Goal: Task Accomplishment & Management: Use online tool/utility

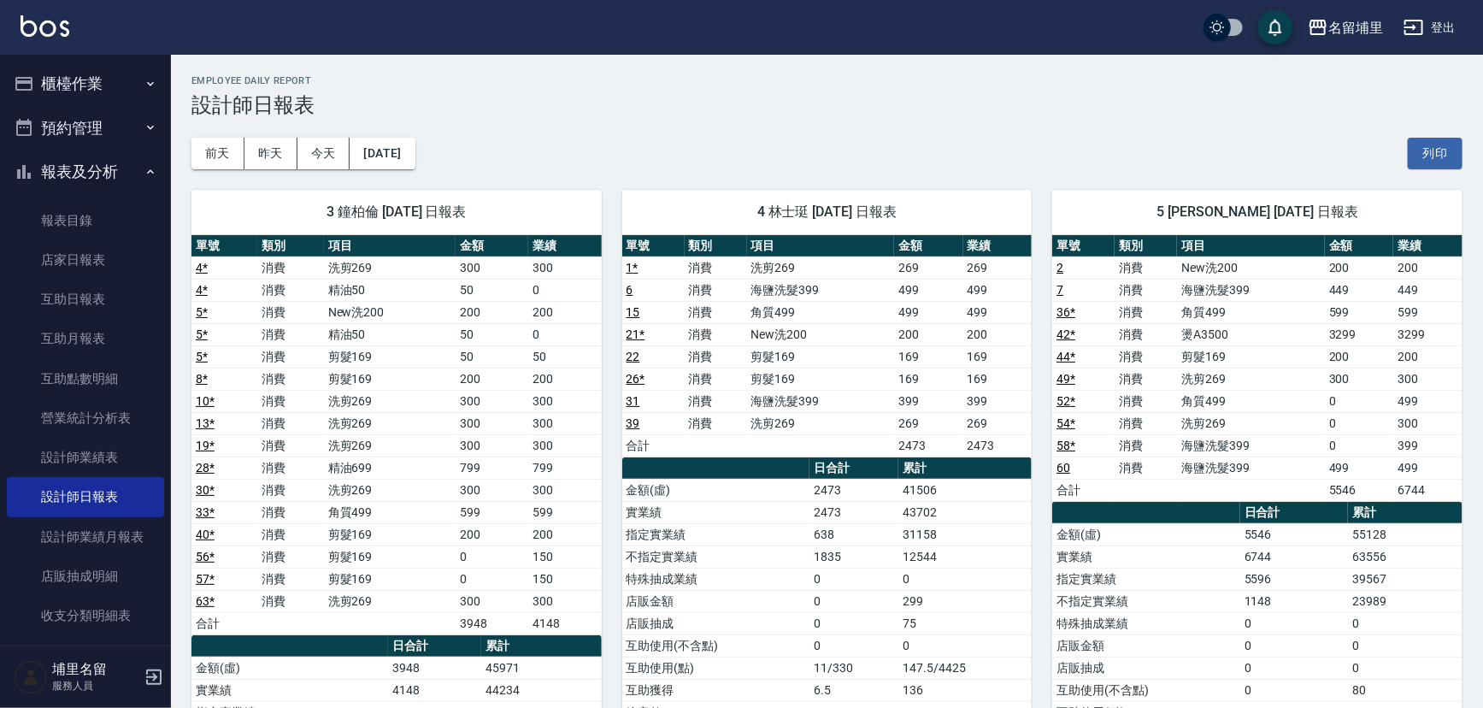
click at [118, 78] on button "櫃檯作業" at bounding box center [85, 84] width 157 height 44
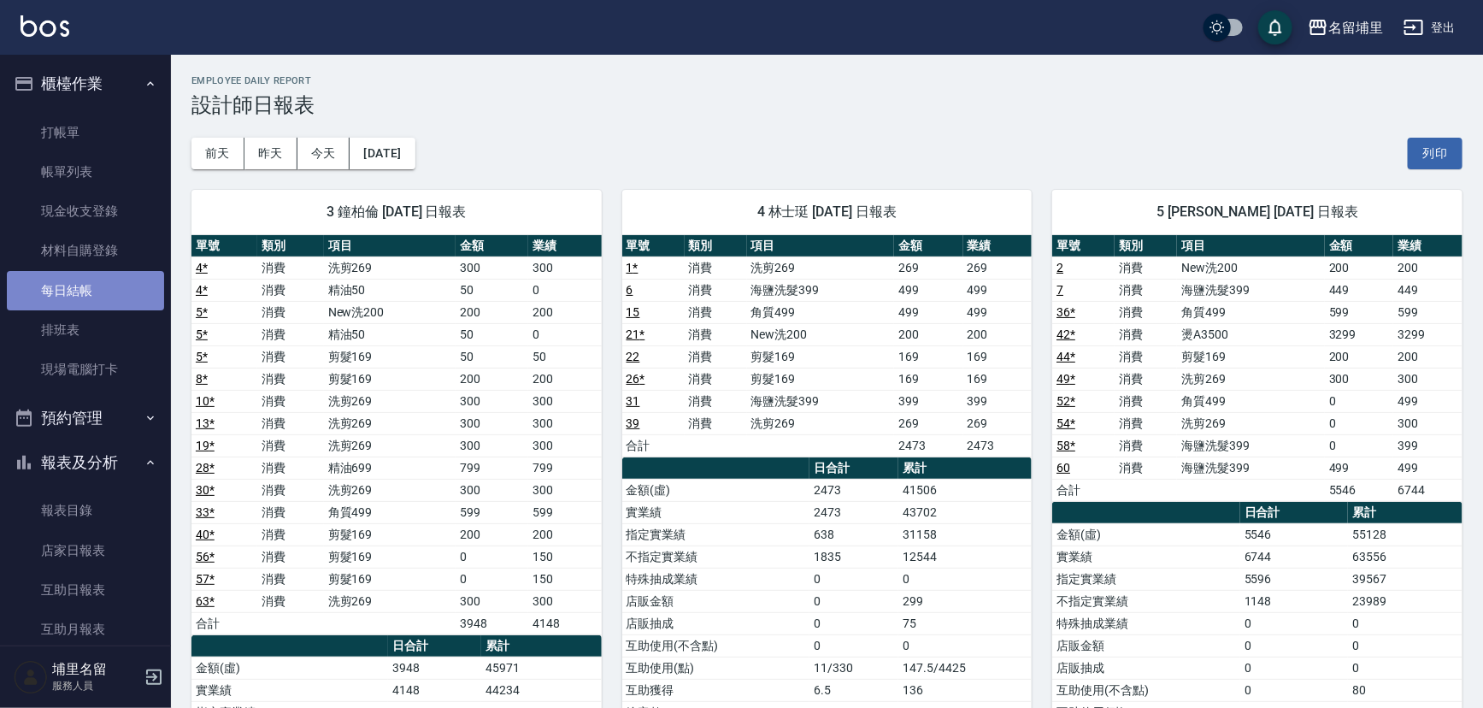
click at [85, 299] on link "每日結帳" at bounding box center [85, 290] width 157 height 39
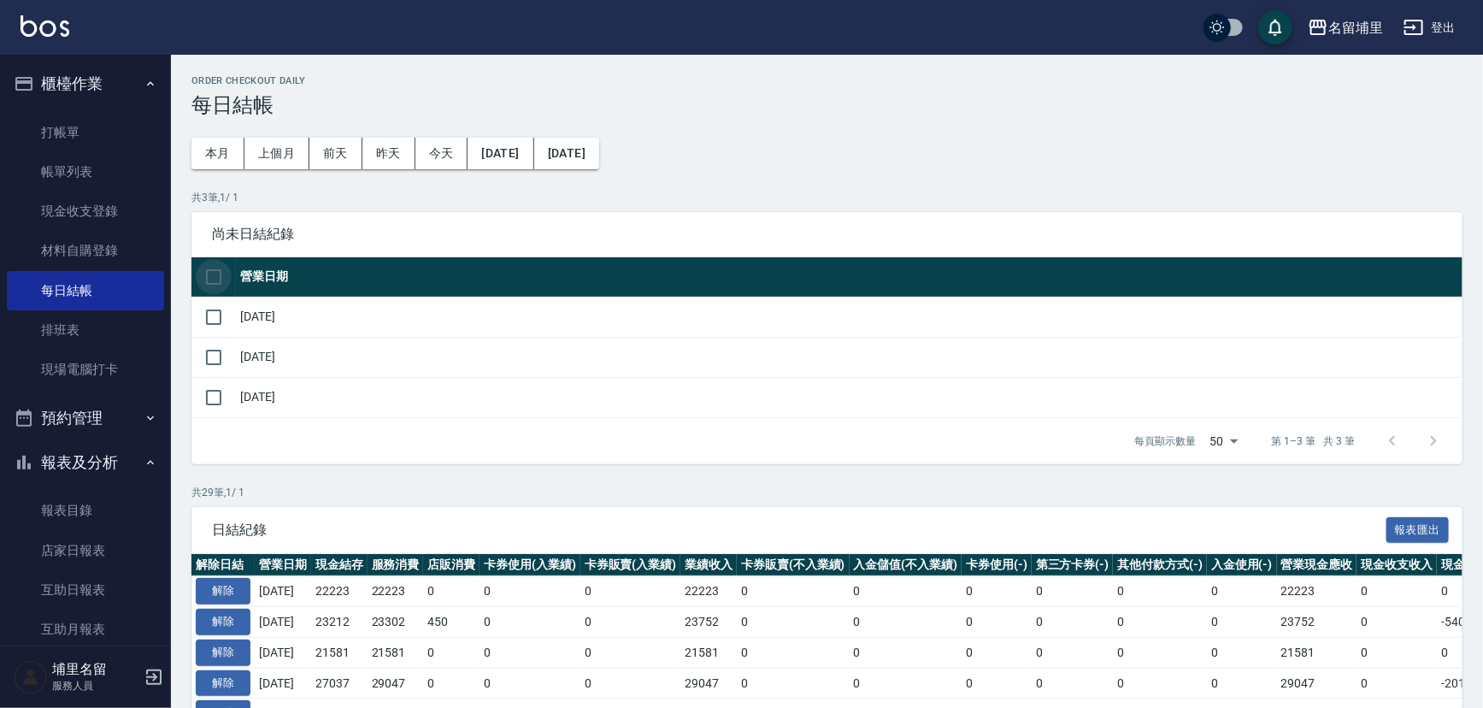
click at [209, 282] on input "checkbox" at bounding box center [214, 277] width 36 height 36
checkbox input "true"
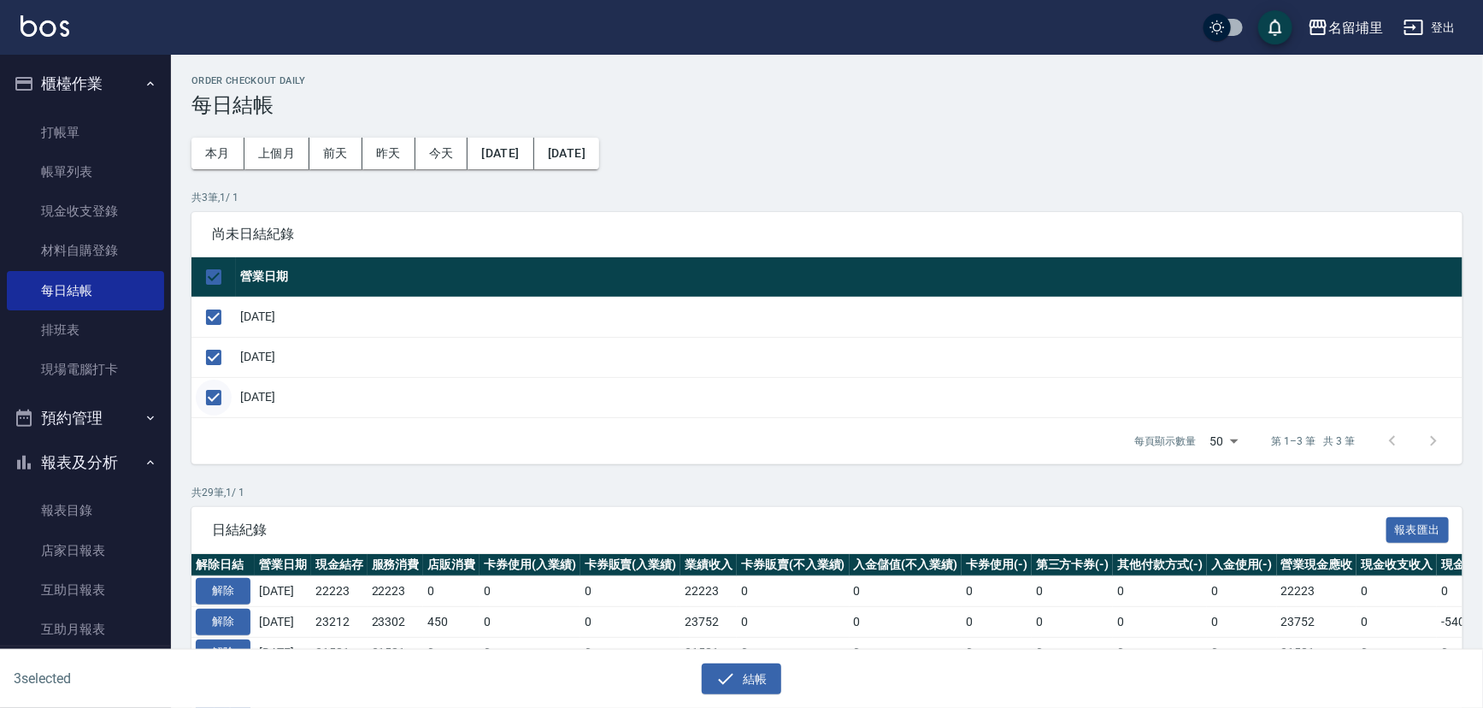
click at [218, 394] on input "checkbox" at bounding box center [214, 397] width 36 height 36
checkbox input "false"
click at [761, 689] on button "結帳" at bounding box center [741, 679] width 79 height 32
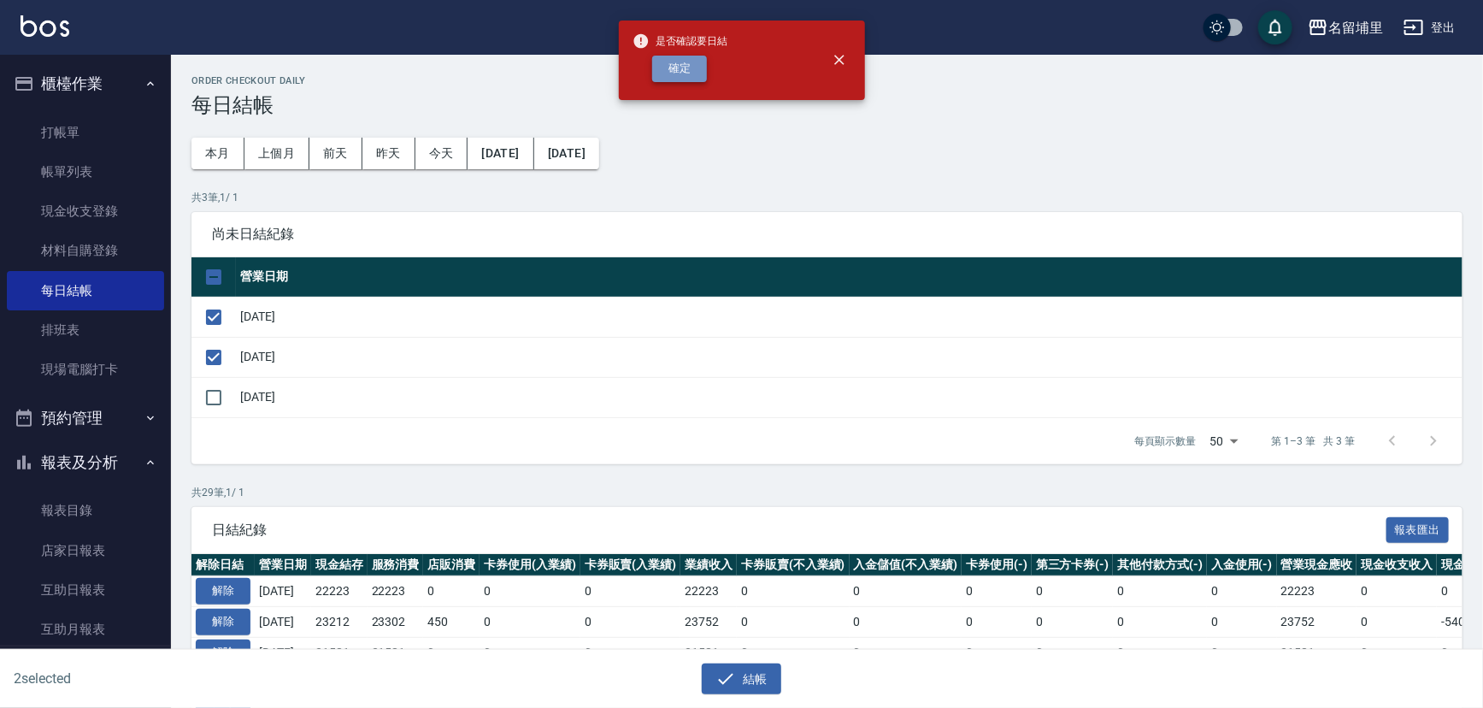
click at [702, 69] on button "確定" at bounding box center [679, 69] width 55 height 26
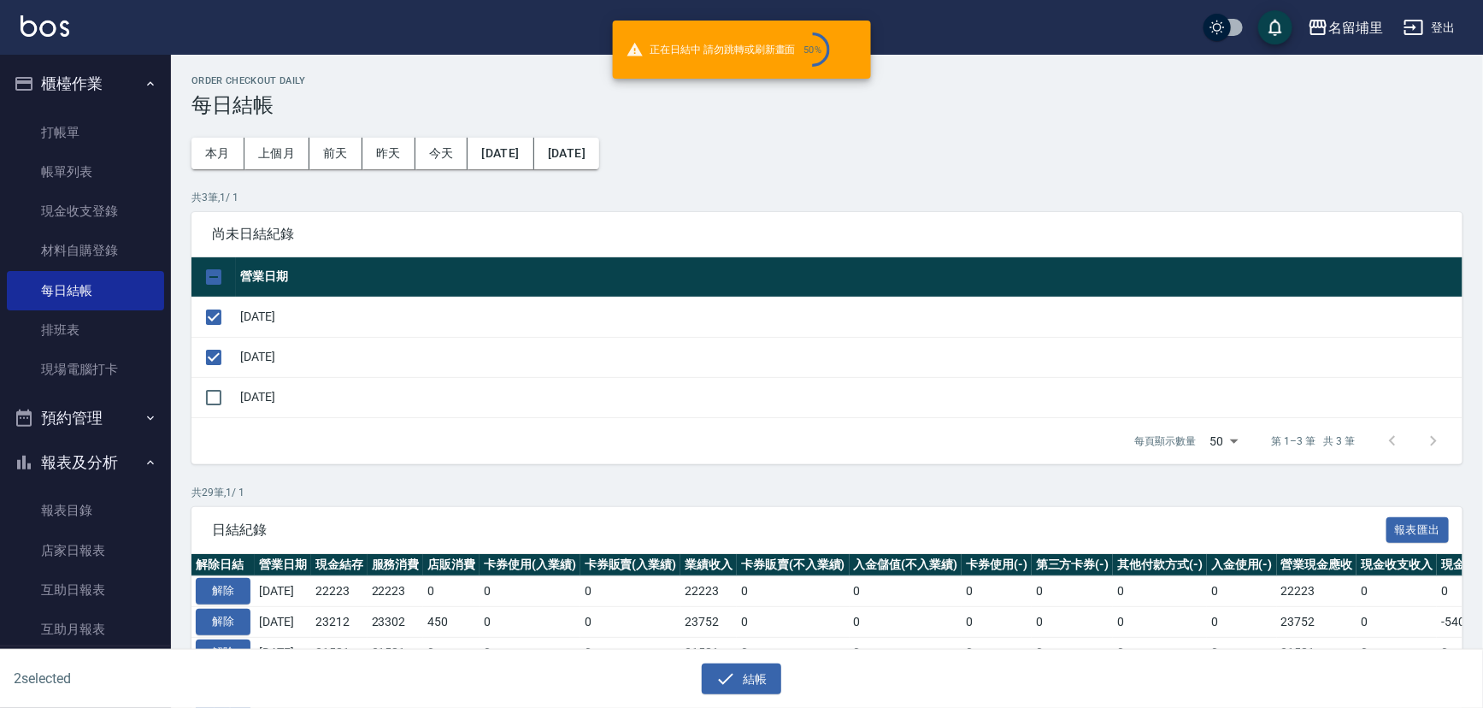
checkbox input "false"
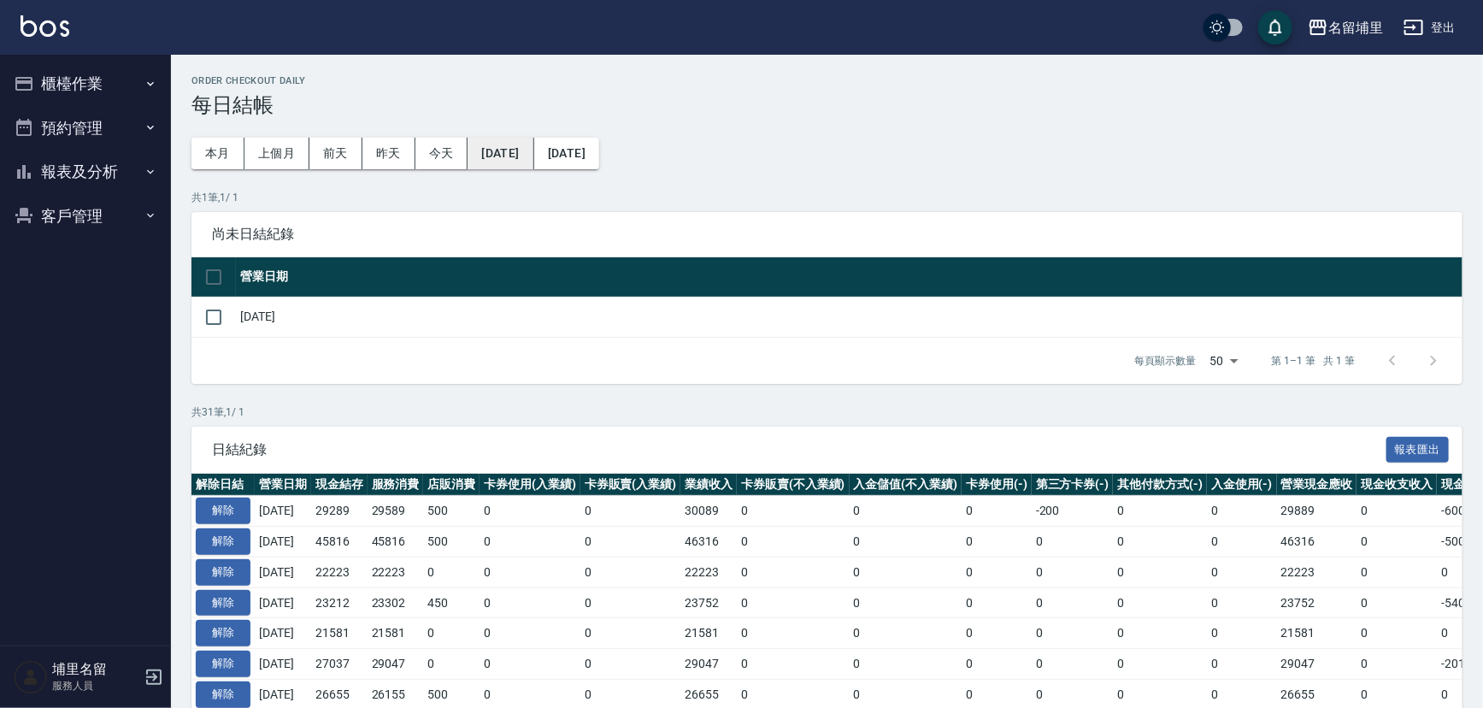
click at [533, 153] on button "[DATE]" at bounding box center [500, 154] width 66 height 32
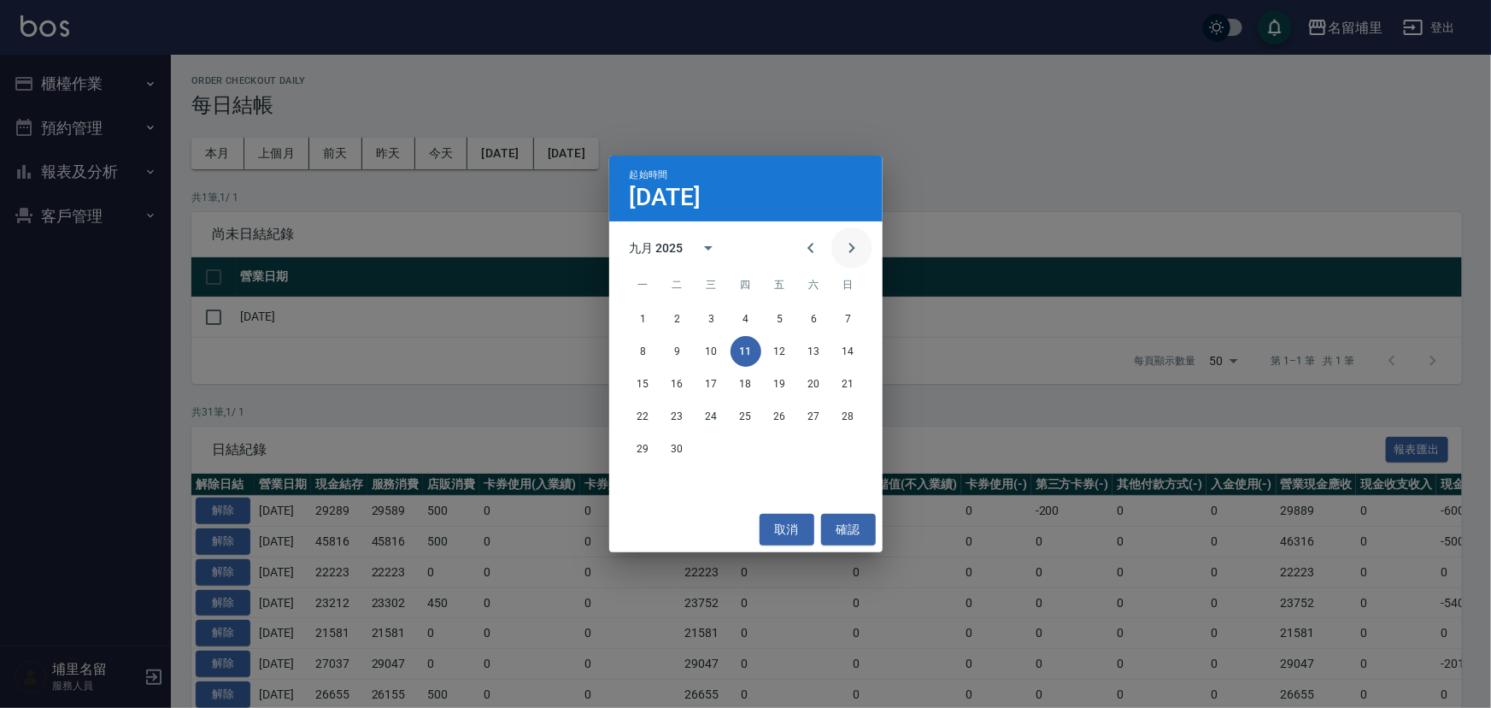
click at [845, 248] on icon "Next month" at bounding box center [852, 248] width 21 height 21
click at [675, 350] on button "7" at bounding box center [677, 351] width 31 height 31
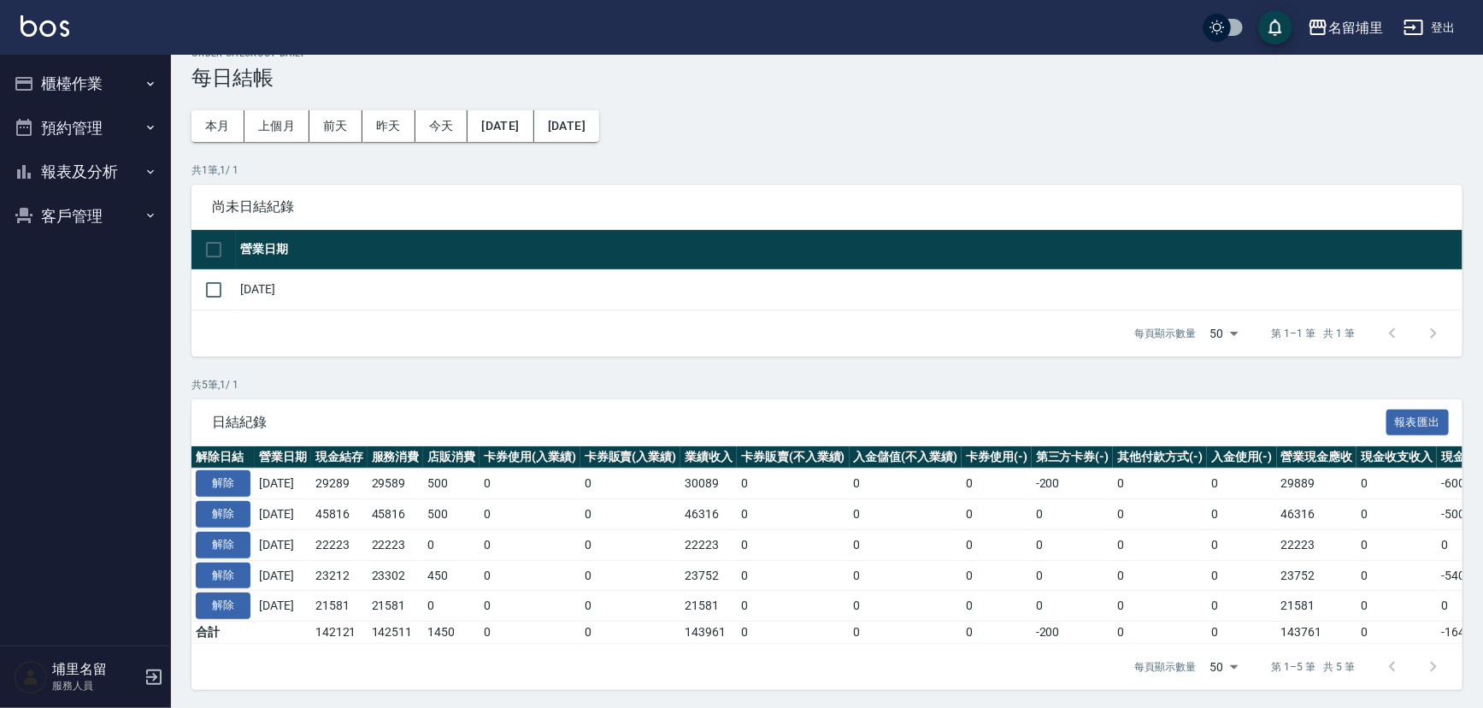
scroll to position [40, 0]
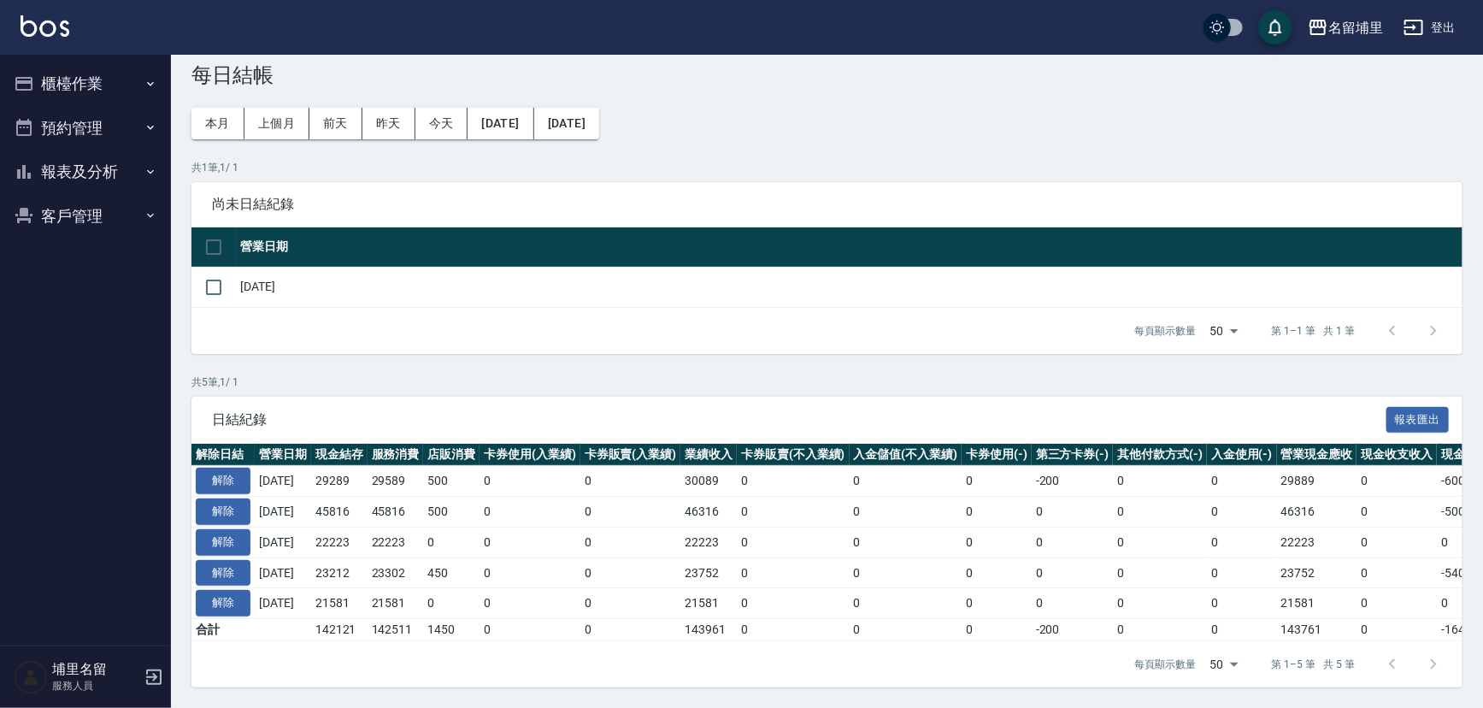
click at [486, 332] on div "每頁顯示數量 50 50 第 1–1 筆 共 1 筆" at bounding box center [826, 331] width 1271 height 46
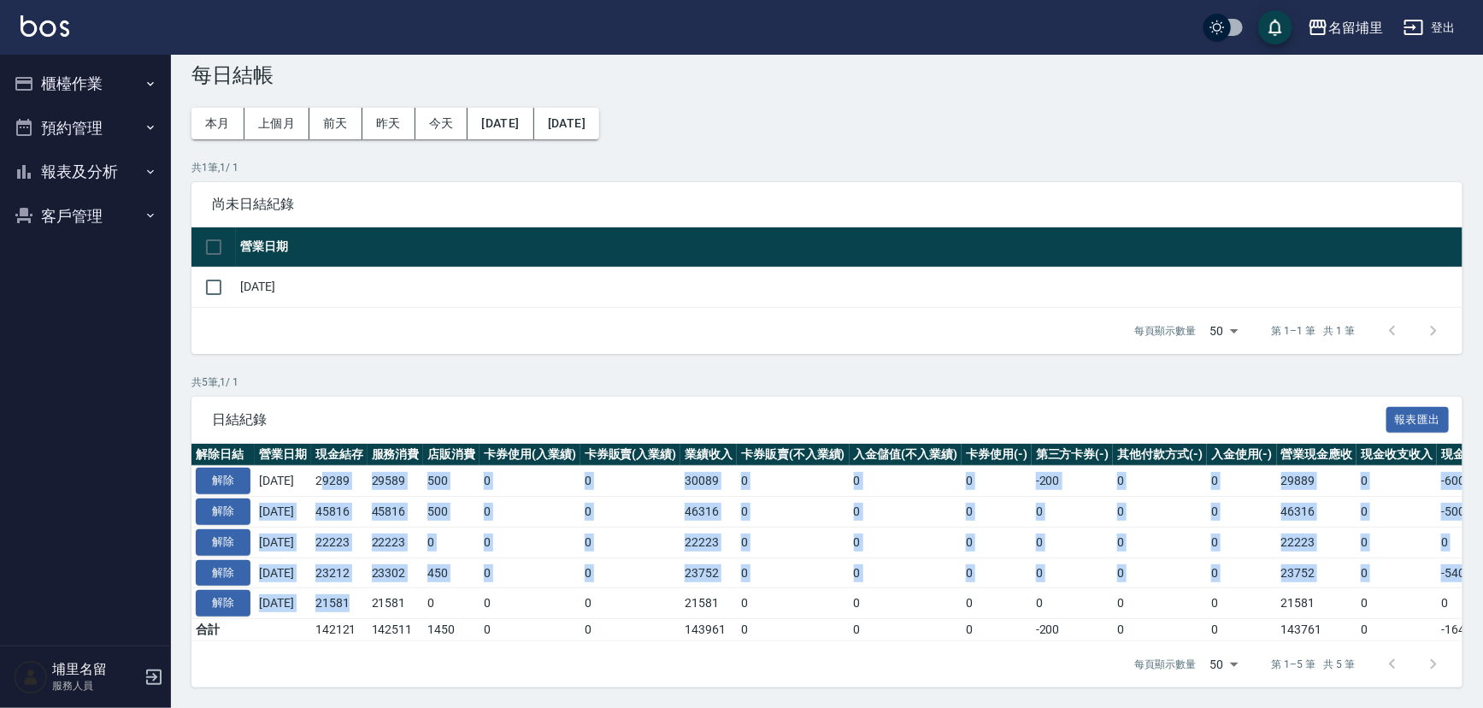
drag, startPoint x: 333, startPoint y: 465, endPoint x: 371, endPoint y: 585, distance: 125.4
click at [371, 585] on tbody "解除 2025/10/11 29289 29589 500 0 0 30089 0 0 0 -200 0 0 29889 0 -600 0 2025/10/1…" at bounding box center [962, 553] width 1543 height 175
click at [367, 588] on td "21581" at bounding box center [339, 603] width 56 height 31
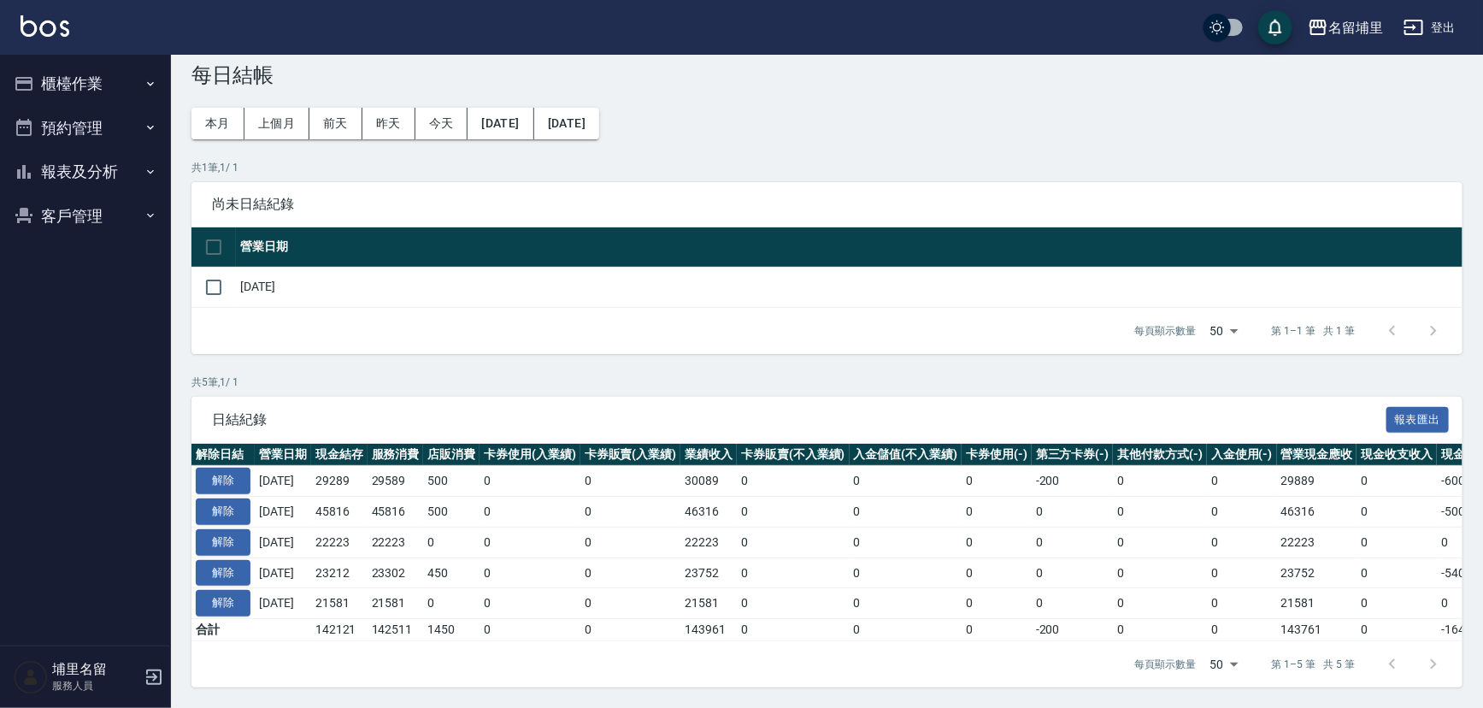
drag, startPoint x: 364, startPoint y: 595, endPoint x: 325, endPoint y: 467, distance: 133.3
click at [325, 467] on tbody "解除 2025/10/11 29289 29589 500 0 0 30089 0 0 0 -200 0 0 29889 0 -600 0 2025/10/1…" at bounding box center [962, 553] width 1543 height 175
click at [311, 467] on td "[DATE]" at bounding box center [283, 481] width 56 height 31
drag, startPoint x: 328, startPoint y: 467, endPoint x: 350, endPoint y: 471, distance: 22.6
click at [350, 471] on td "29289" at bounding box center [339, 481] width 56 height 31
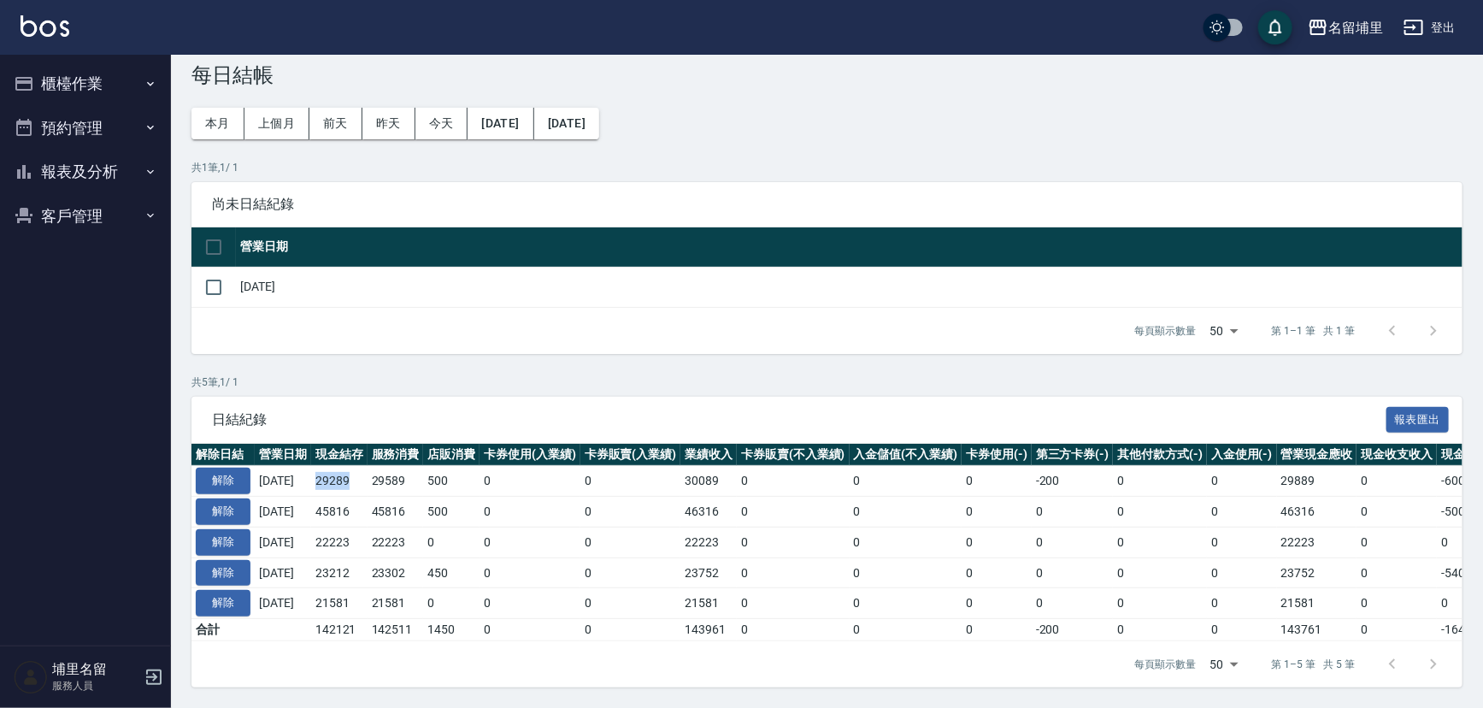
click at [350, 471] on td "29289" at bounding box center [339, 481] width 56 height 31
click at [438, 319] on div "每頁顯示數量 50 50 第 1–1 筆 共 1 筆" at bounding box center [826, 331] width 1271 height 46
click at [95, 175] on button "報表及分析" at bounding box center [85, 172] width 157 height 44
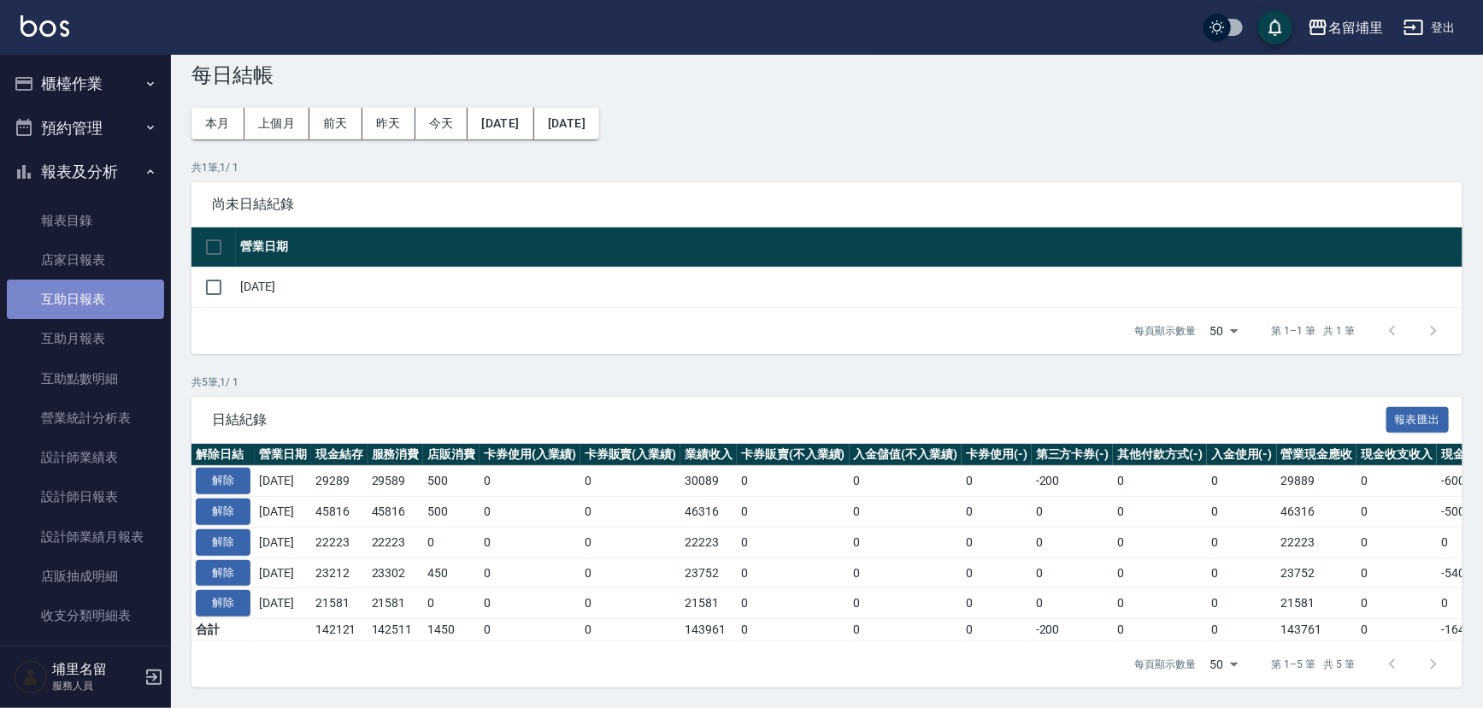
click at [85, 299] on link "互助日報表" at bounding box center [85, 298] width 157 height 39
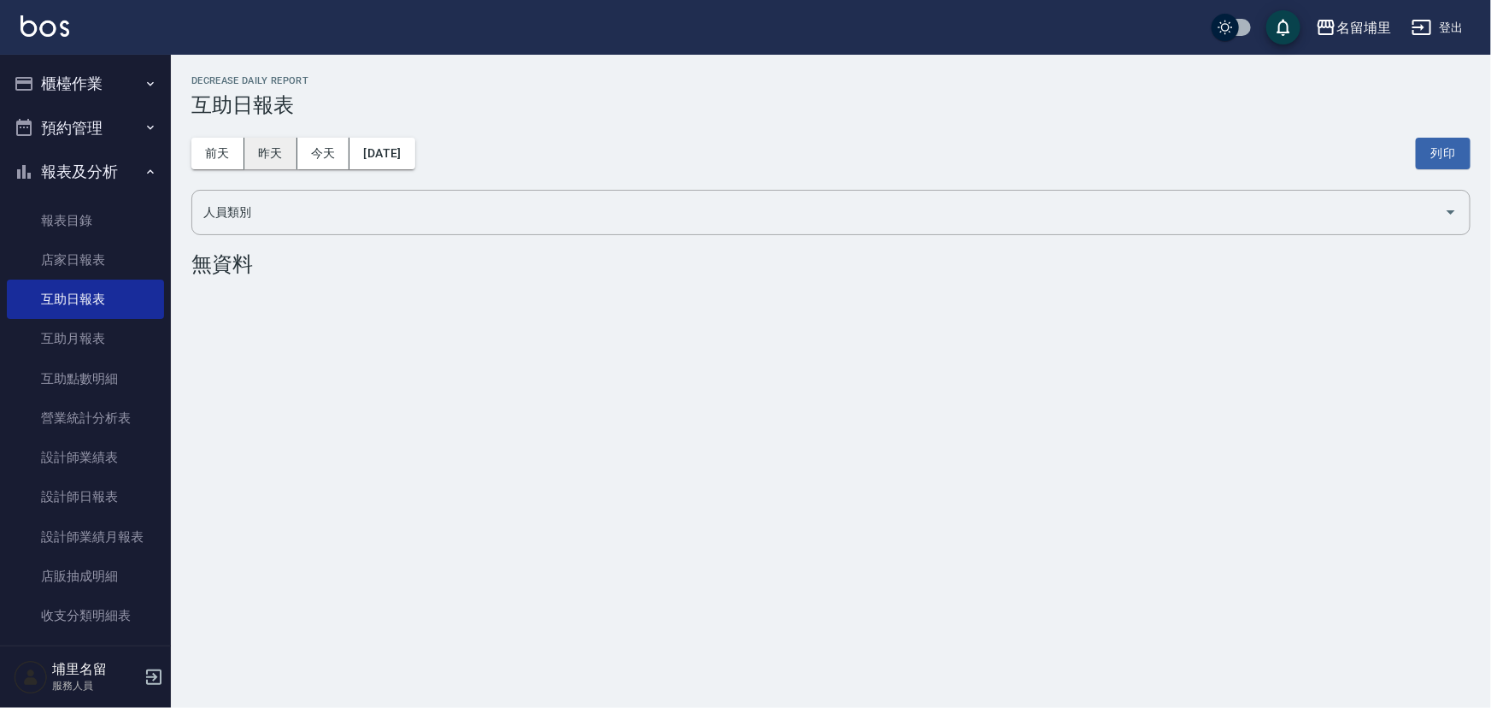
click at [273, 139] on button "昨天" at bounding box center [270, 154] width 53 height 32
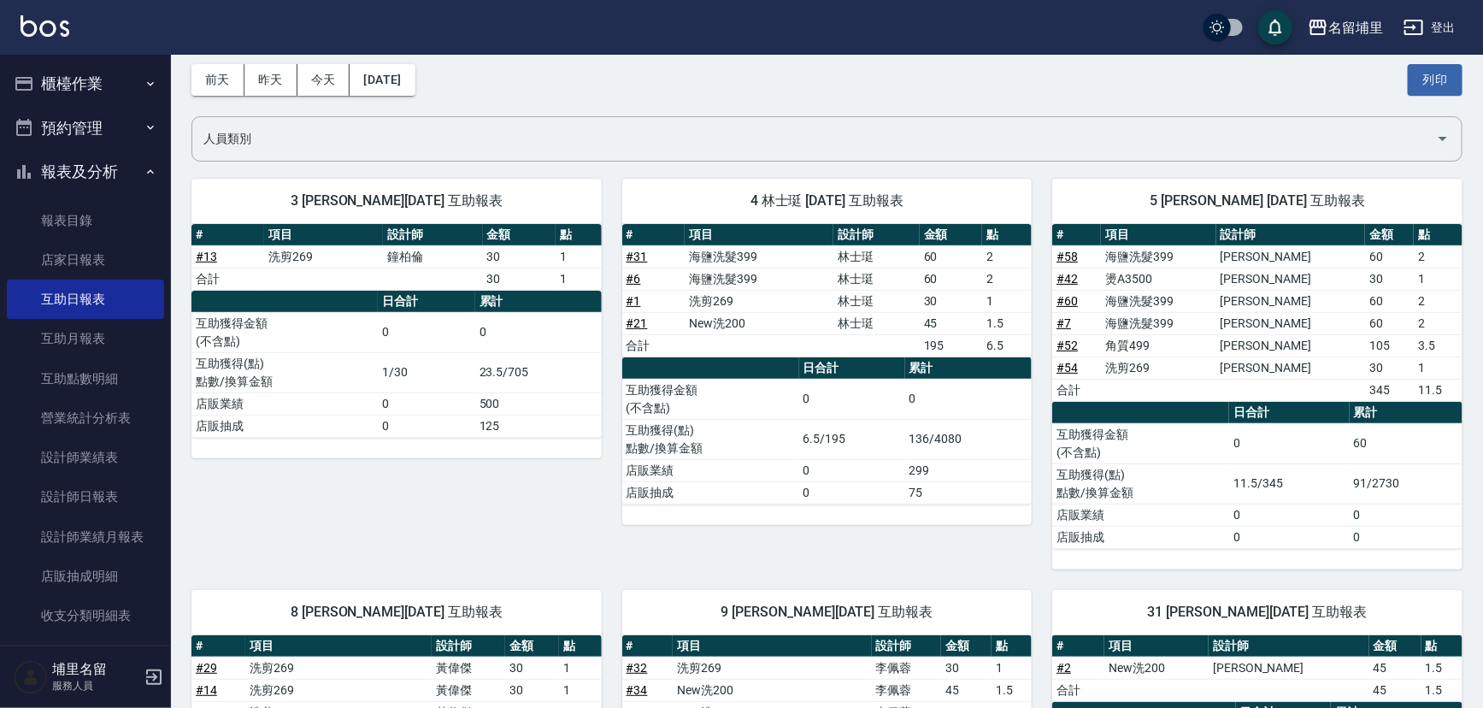
scroll to position [77, 0]
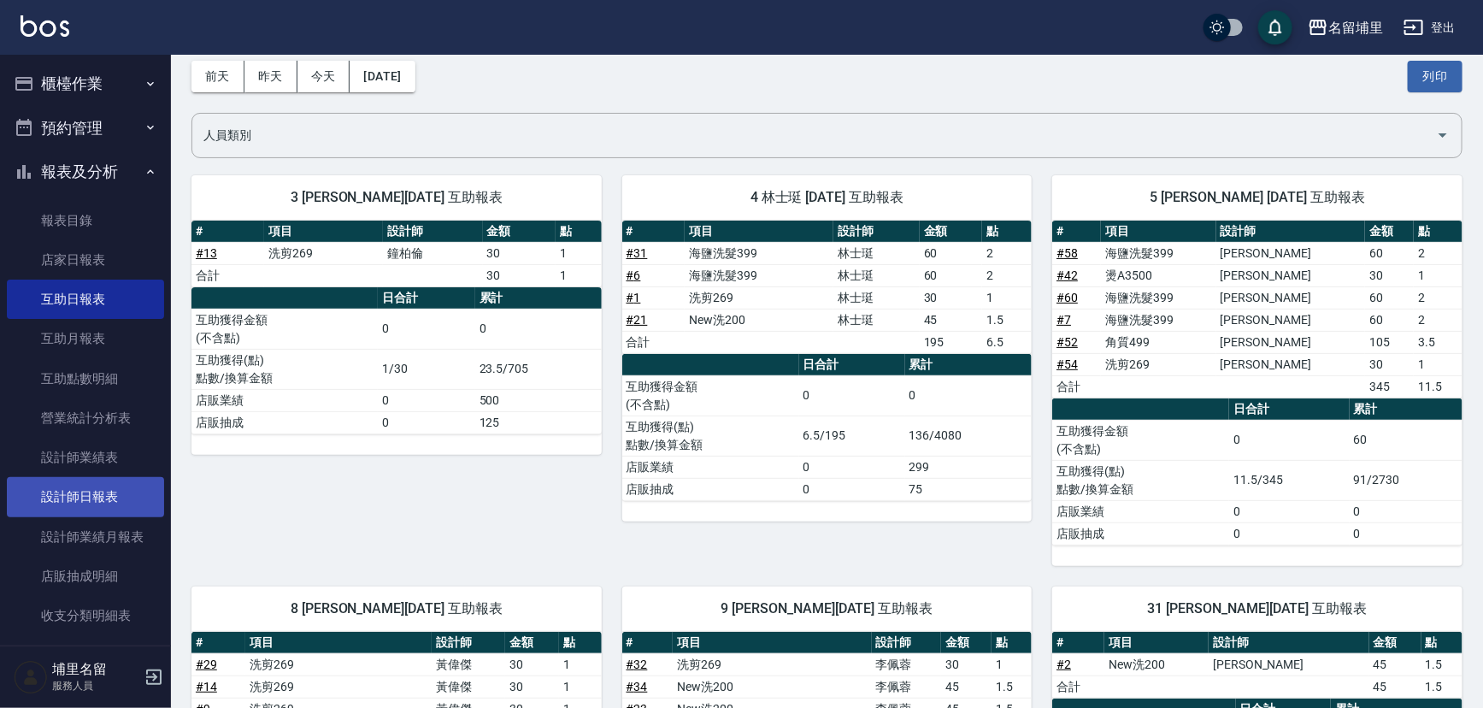
click at [85, 493] on link "設計師日報表" at bounding box center [85, 496] width 157 height 39
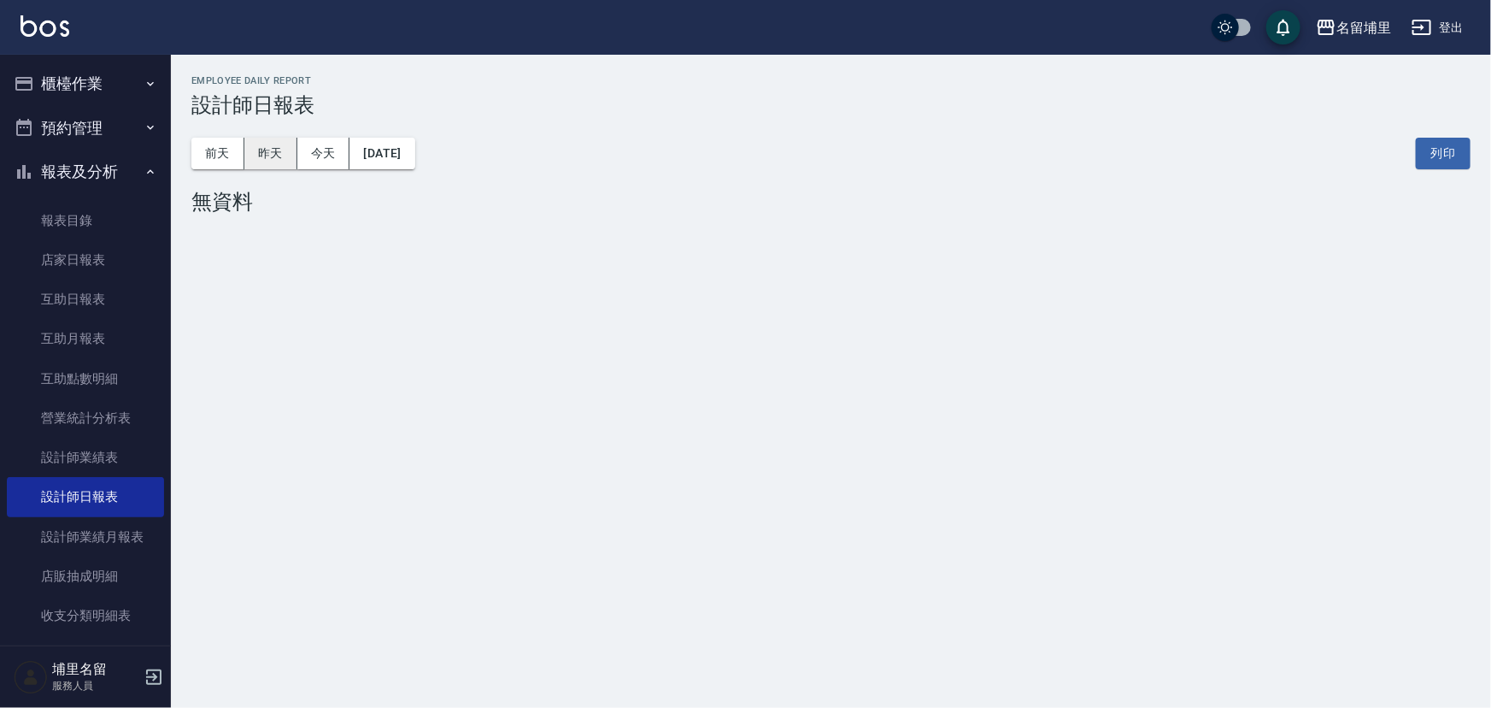
click at [279, 154] on button "昨天" at bounding box center [270, 154] width 53 height 32
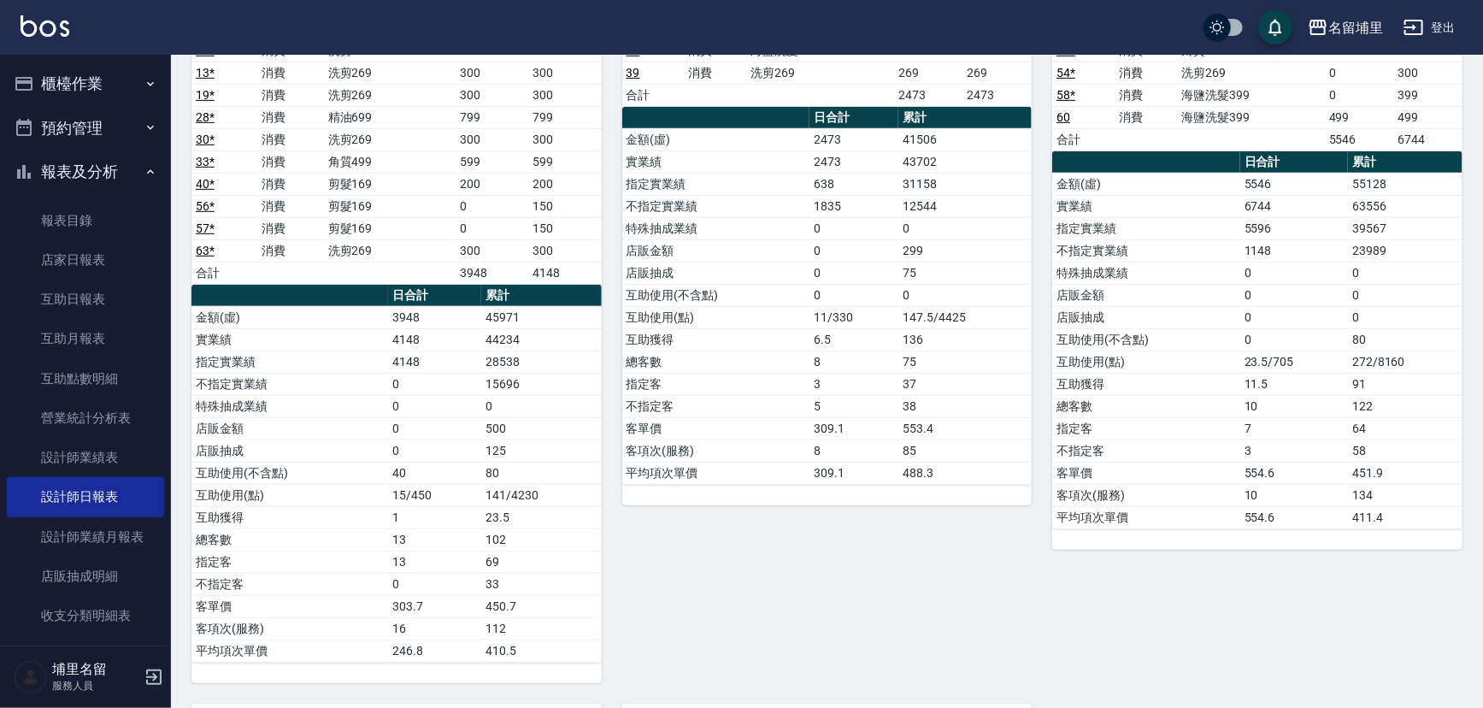
scroll to position [347, 0]
